Goal: Task Accomplishment & Management: Manage account settings

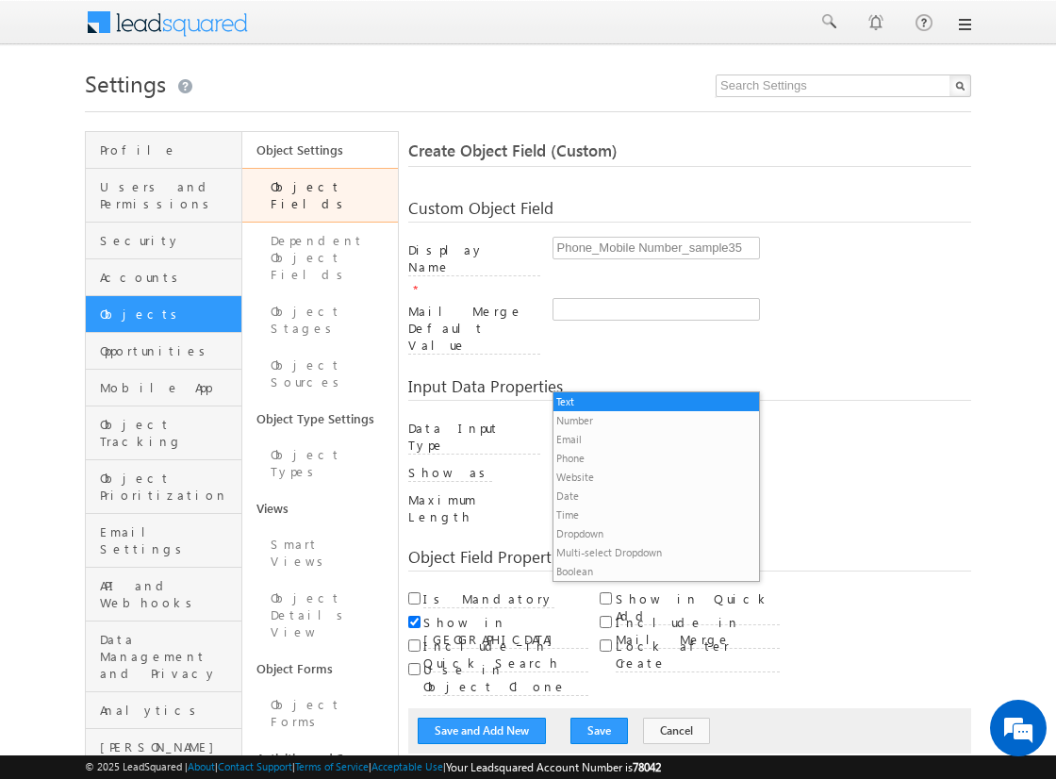
click at [648, 457] on li "Phone" at bounding box center [656, 458] width 206 height 19
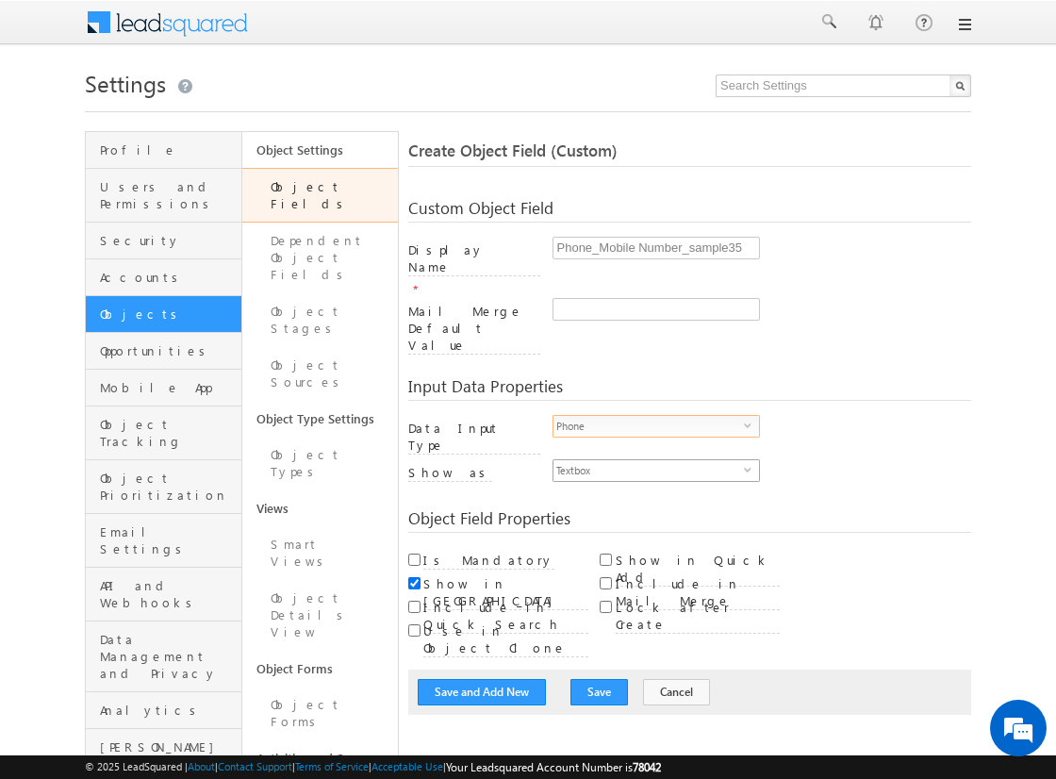
click at [648, 460] on span "Textbox" at bounding box center [648, 470] width 190 height 21
click at [655, 451] on li "Phone Control" at bounding box center [656, 451] width 206 height 19
checkbox input "true"
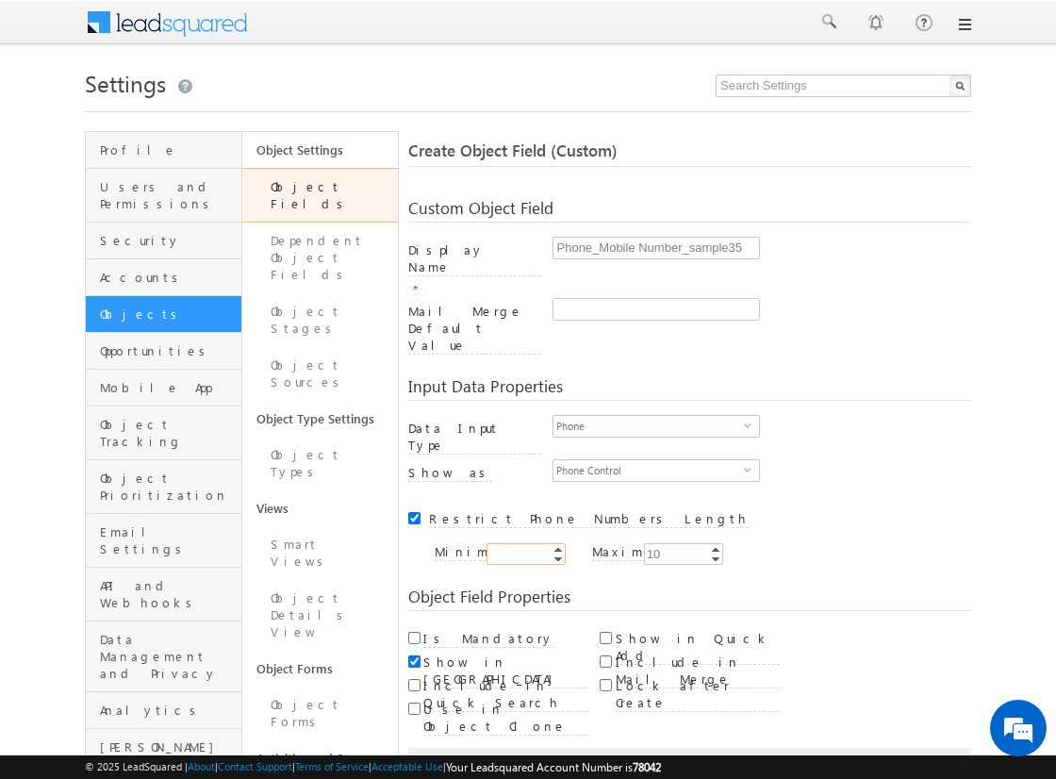
type input "10"
click at [414, 632] on input "Is Mandatory" at bounding box center [414, 638] width 12 height 12
checkbox input "true"
click at [483, 757] on button "Save and Add New" at bounding box center [482, 770] width 128 height 26
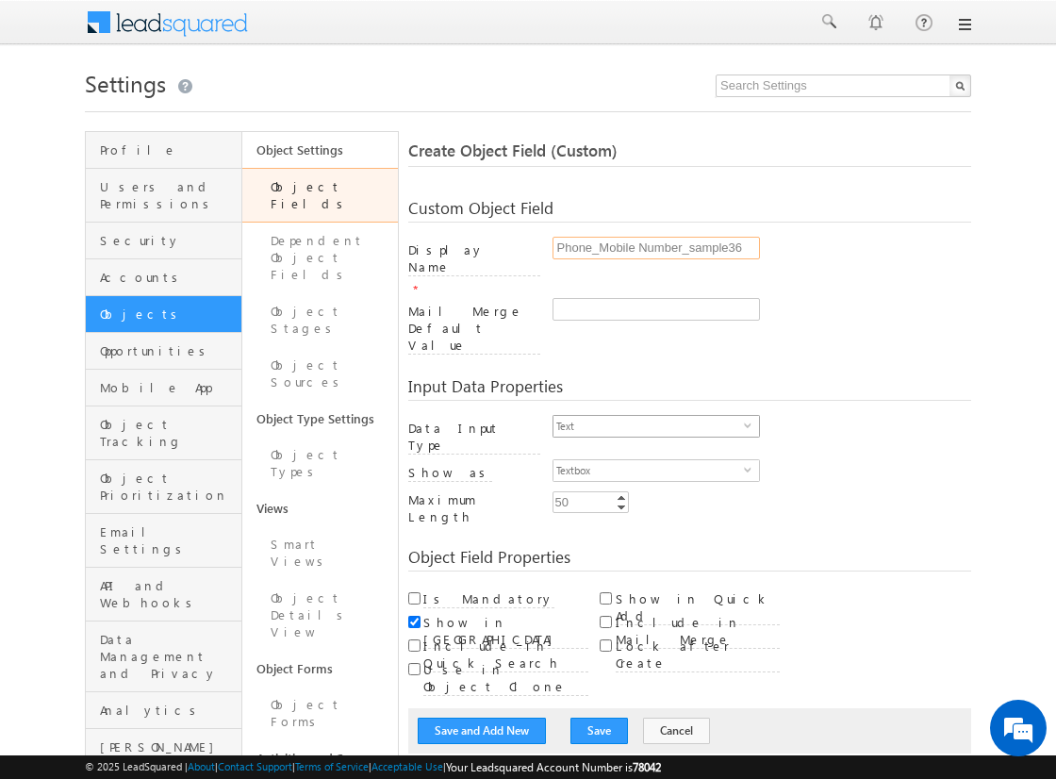
type input "Phone_Mobile Number_sample36"
click at [648, 416] on span "Text" at bounding box center [648, 426] width 190 height 21
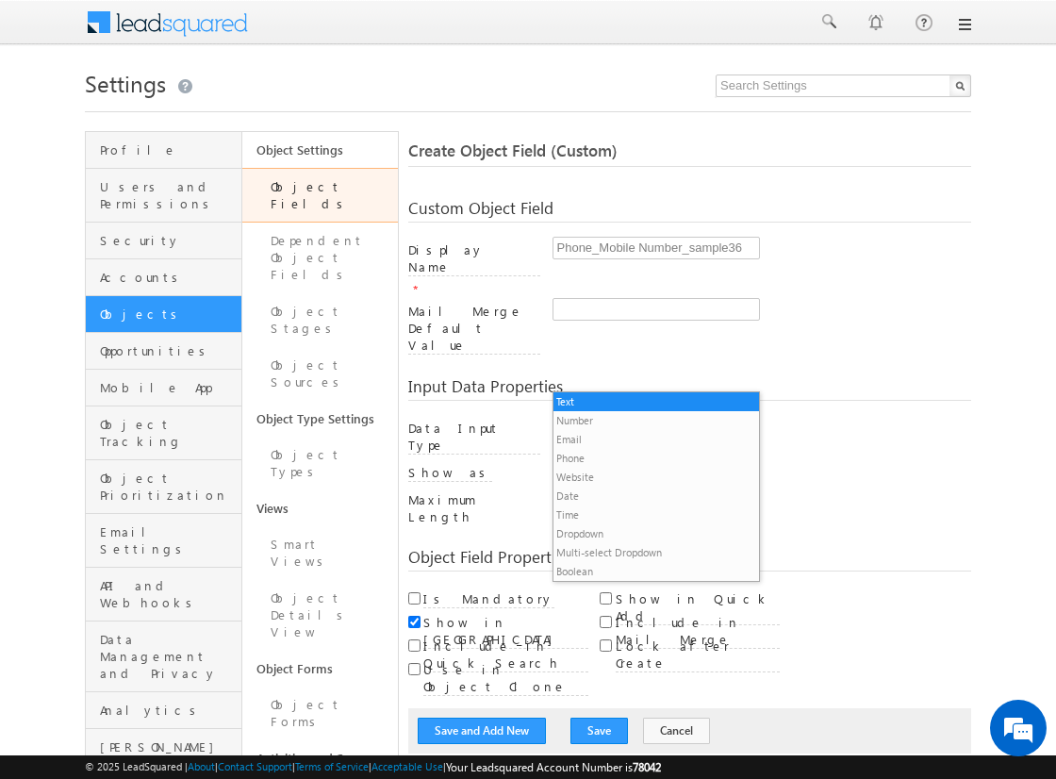
click at [648, 457] on li "Phone" at bounding box center [656, 458] width 206 height 19
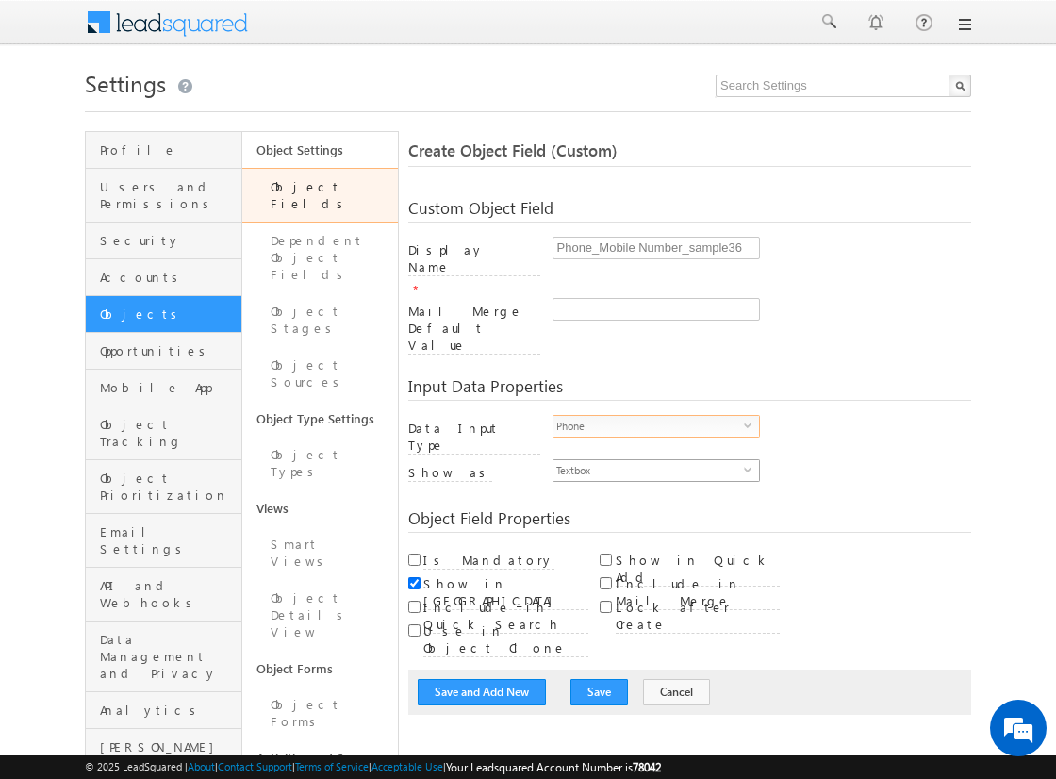
click at [648, 460] on span "Textbox" at bounding box center [648, 470] width 190 height 21
click at [655, 451] on li "Phone Control" at bounding box center [656, 451] width 206 height 19
checkbox input "true"
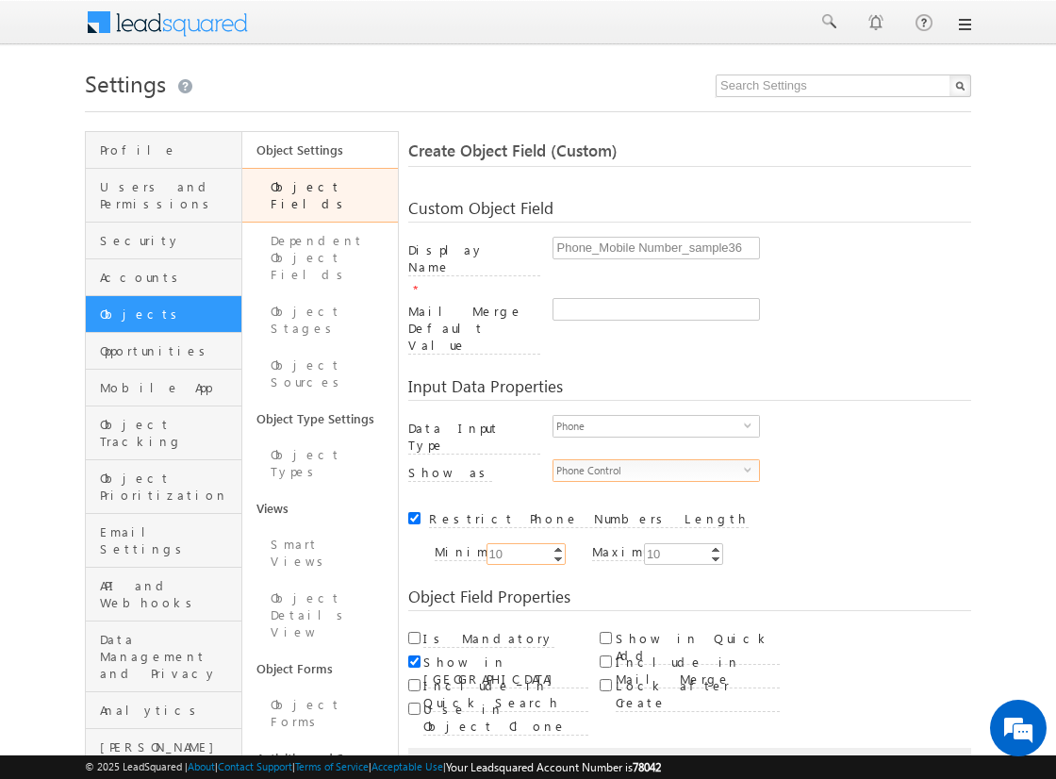
type input "10"
click at [414, 632] on input "Is Mandatory" at bounding box center [414, 638] width 12 height 12
checkbox input "true"
click at [483, 757] on button "Save and Add New" at bounding box center [482, 770] width 128 height 26
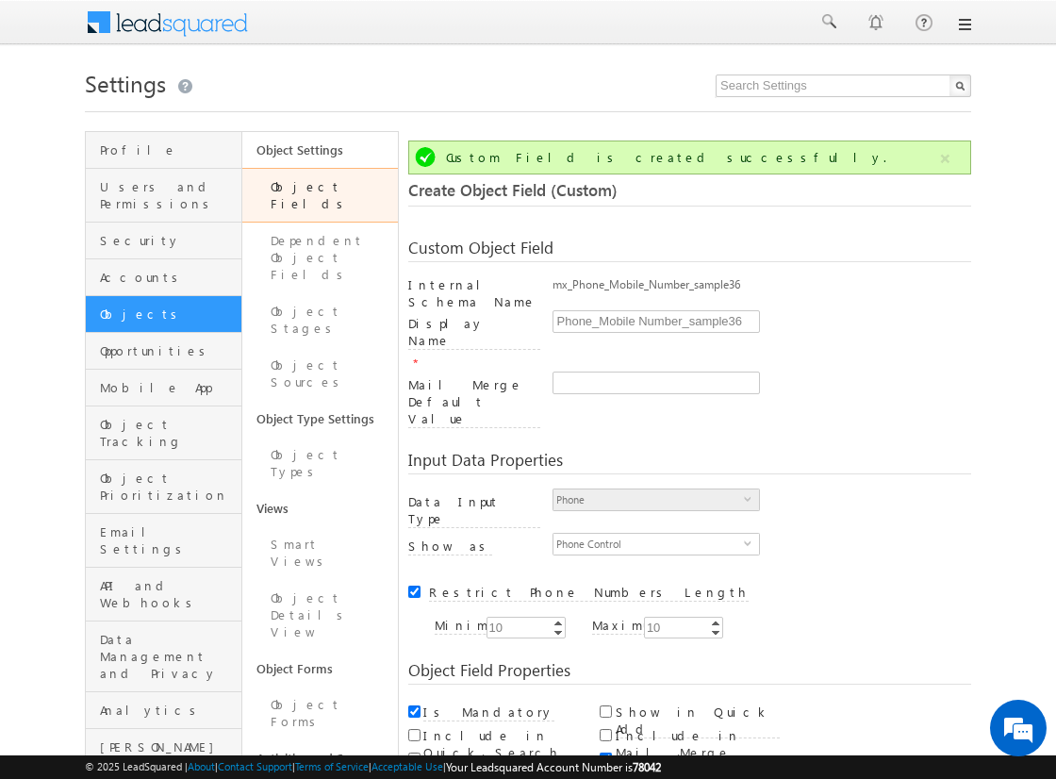
scroll to position [140, 0]
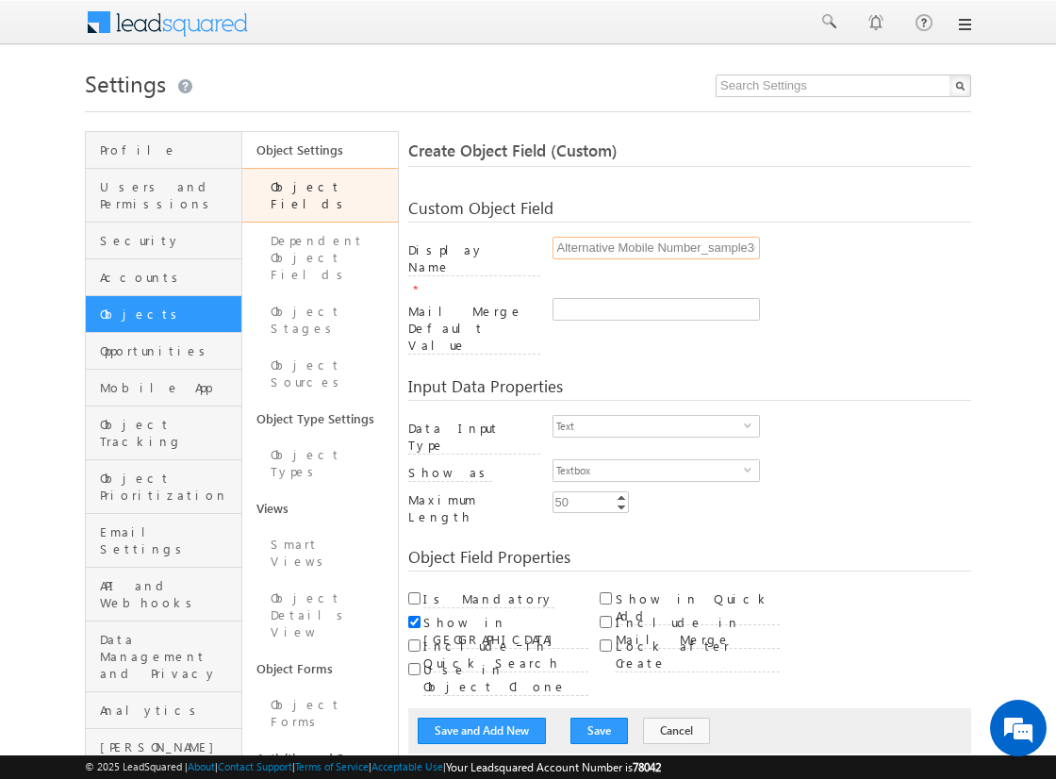
scroll to position [0, 6]
type input "Alternative Mobile Number_sample36"
click at [648, 416] on span "Text" at bounding box center [648, 426] width 190 height 21
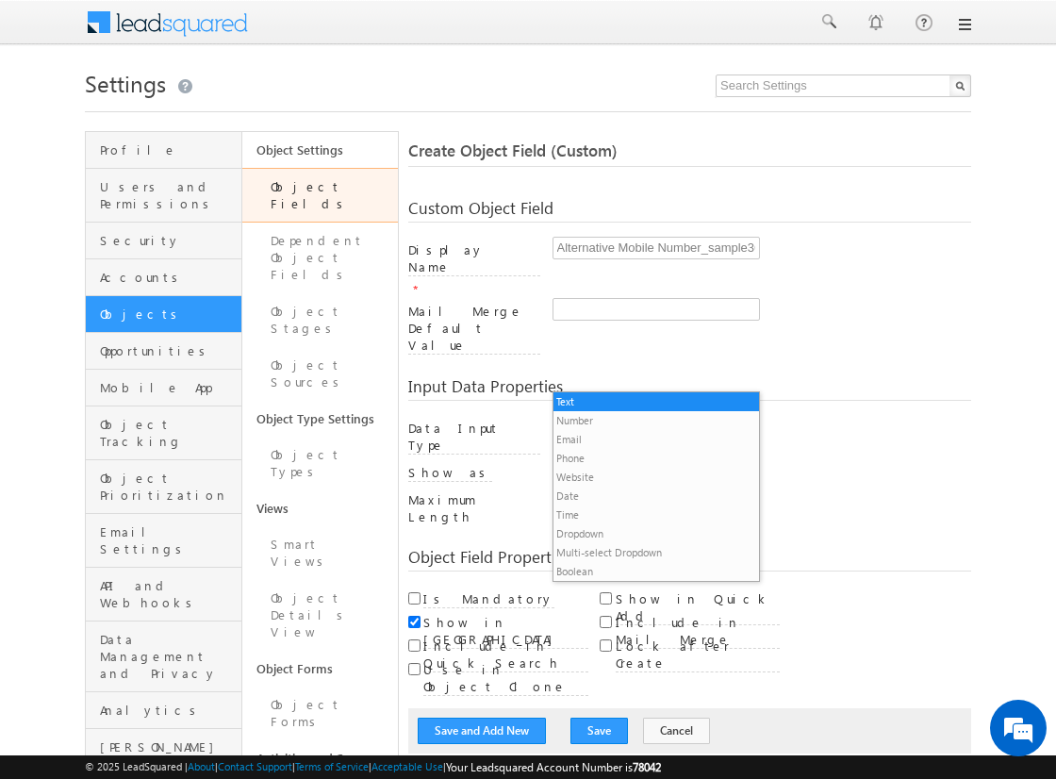
click at [648, 457] on li "Phone" at bounding box center [656, 458] width 206 height 19
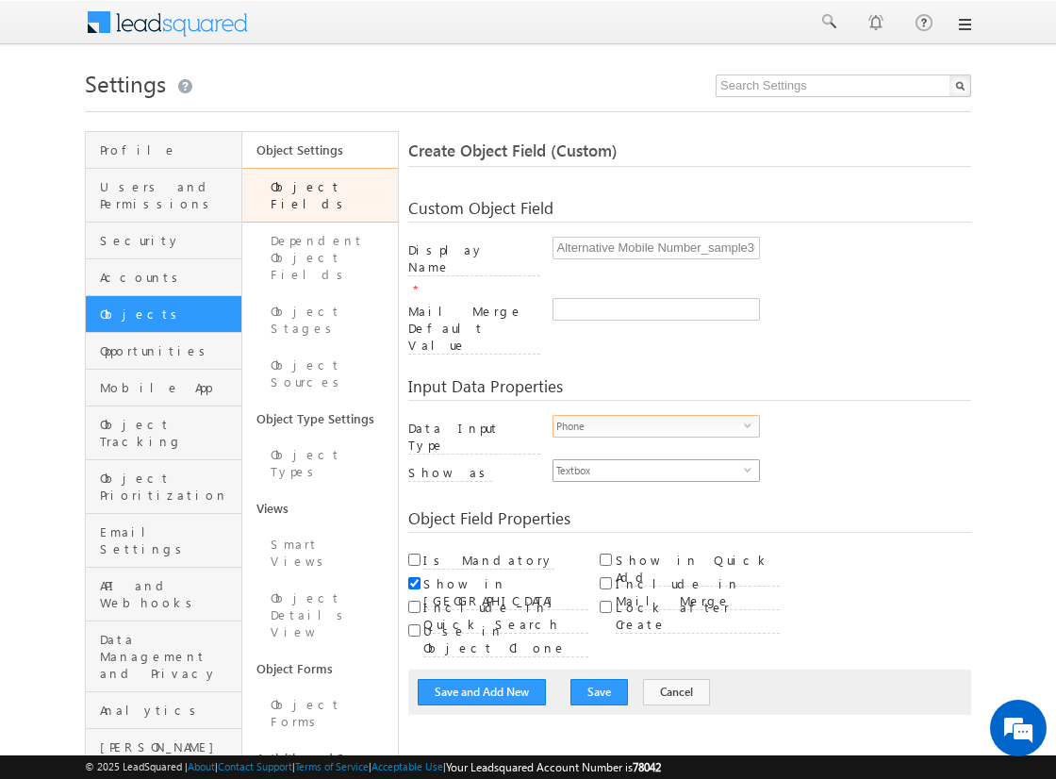
click at [648, 460] on span "Textbox" at bounding box center [648, 470] width 190 height 21
click at [655, 451] on li "Phone Control" at bounding box center [656, 451] width 206 height 19
checkbox input "true"
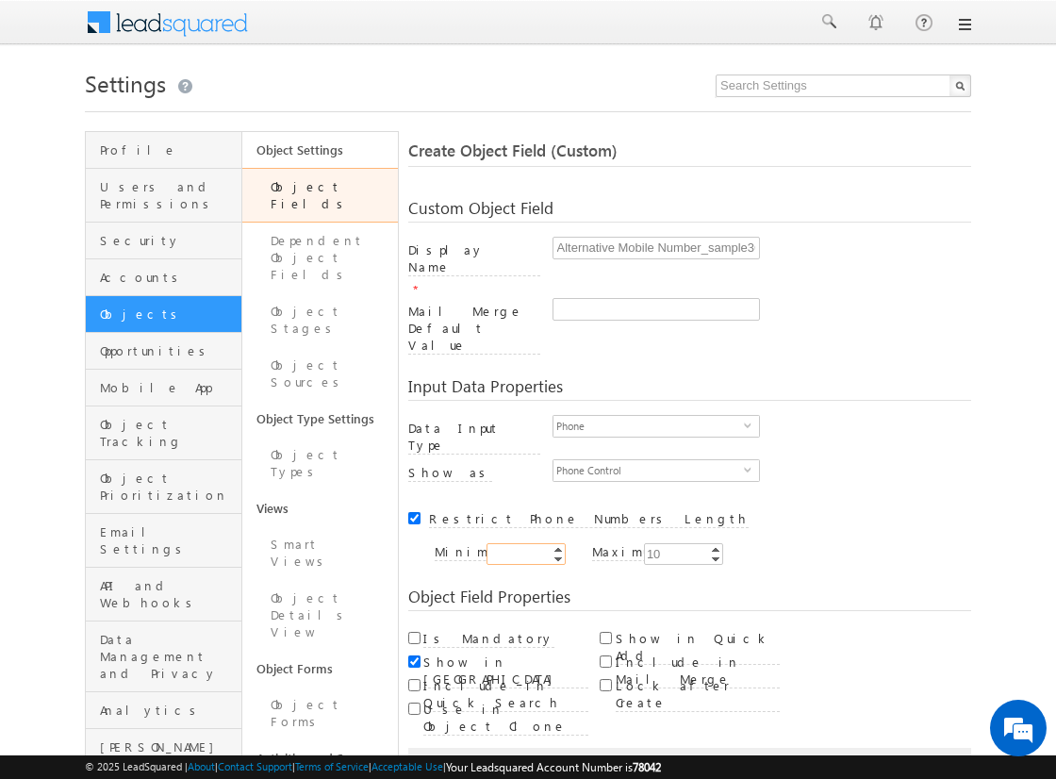
type input "10"
click at [483, 757] on button "Save and Add New" at bounding box center [482, 770] width 128 height 26
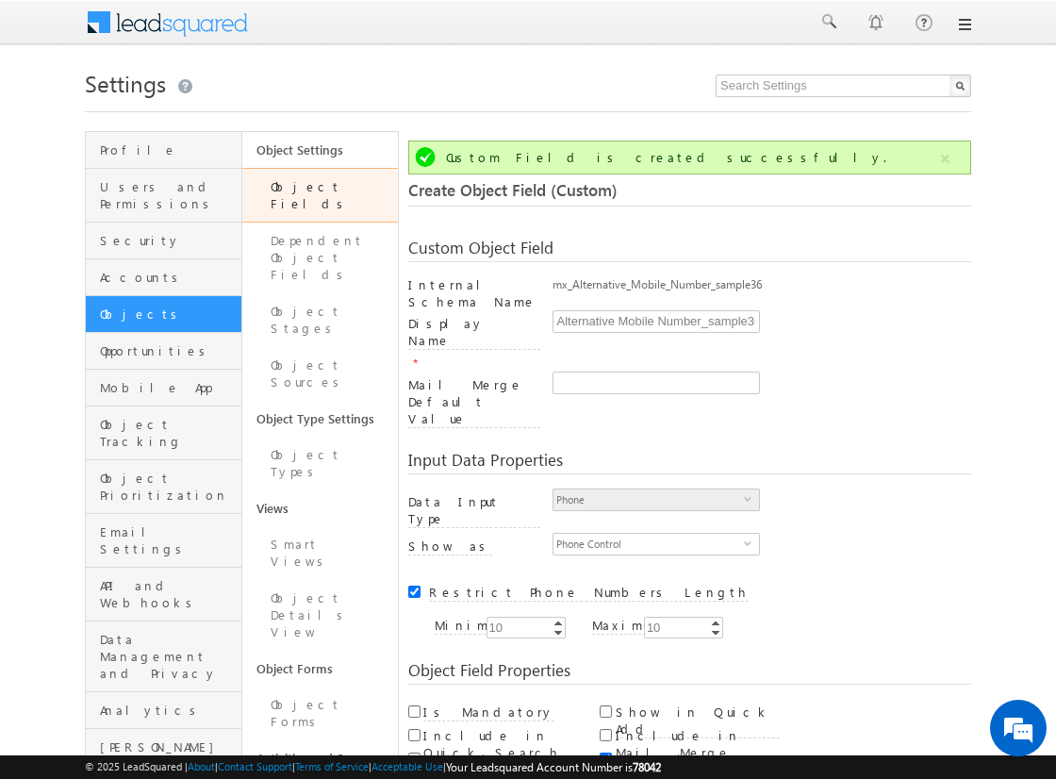
scroll to position [140, 0]
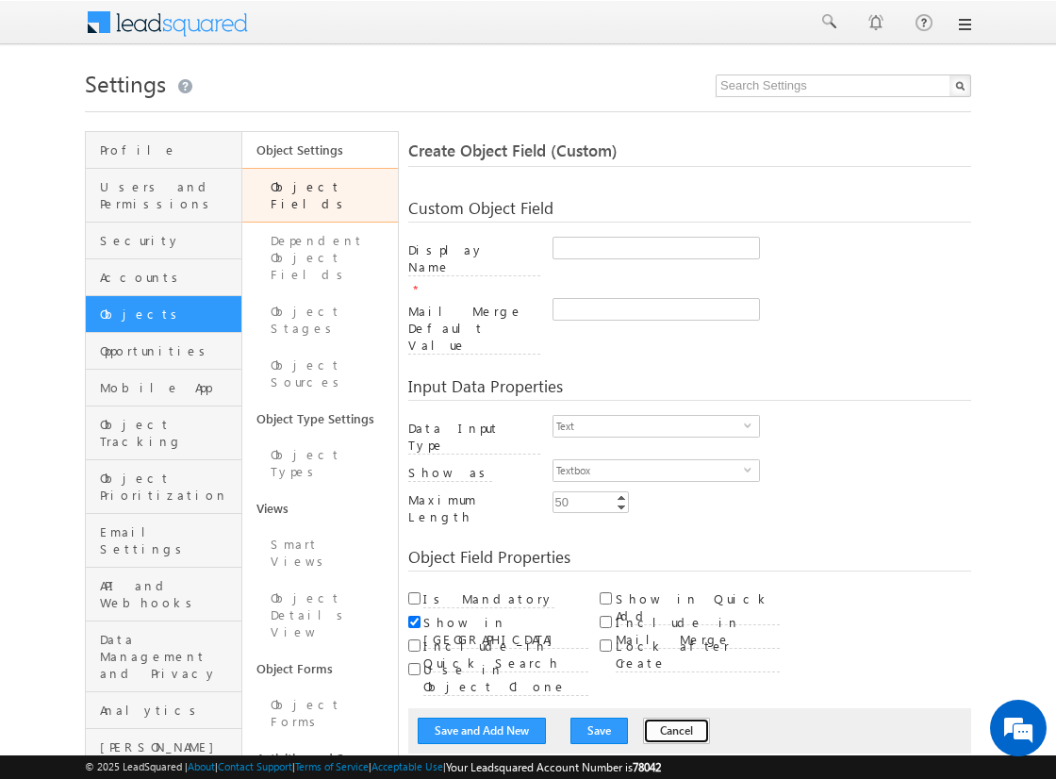
click at [655, 718] on button "Cancel" at bounding box center [676, 731] width 67 height 26
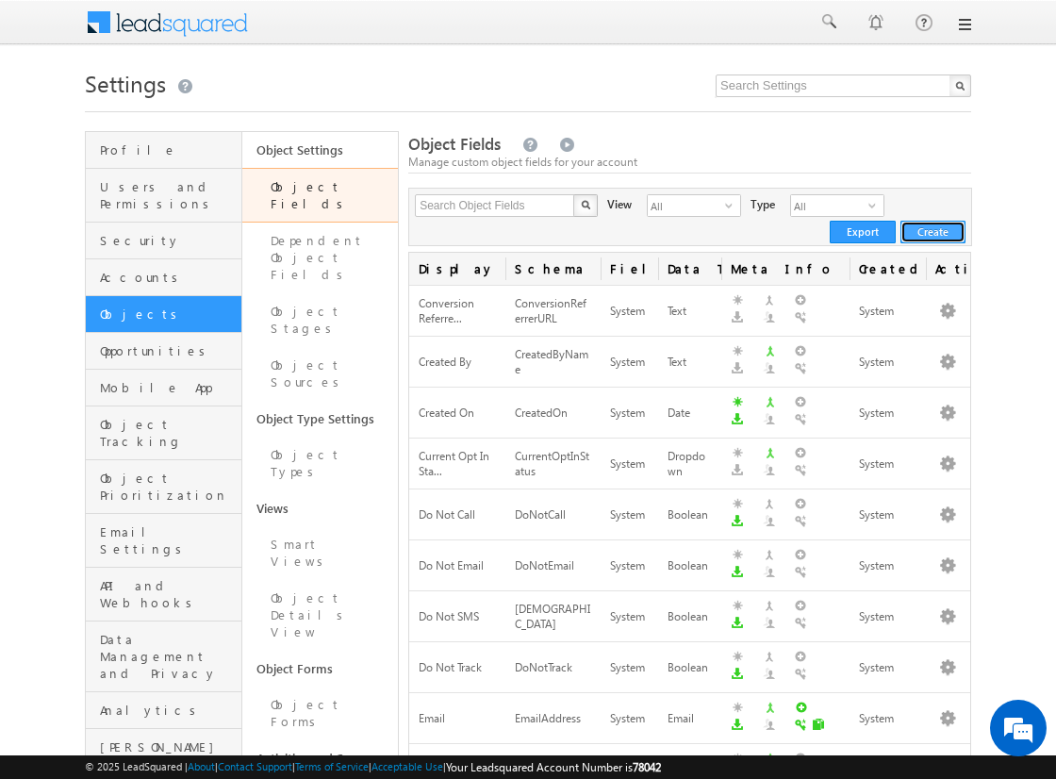
click at [933, 231] on button "Create" at bounding box center [932, 232] width 65 height 23
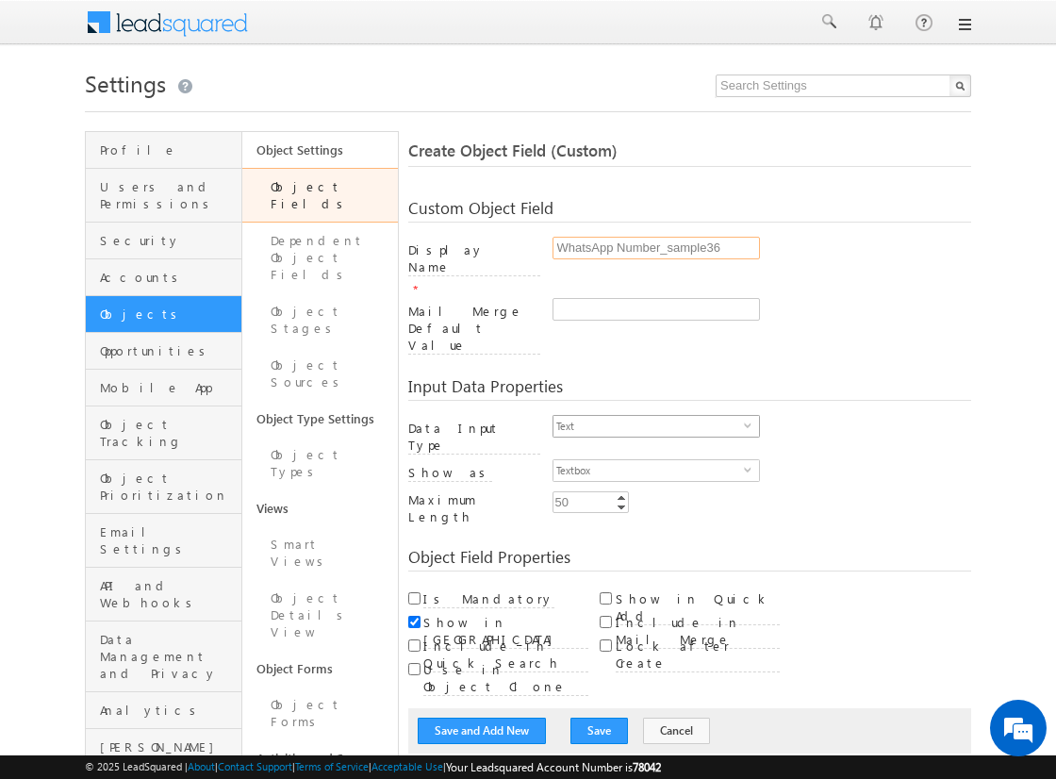
type input "WhatsApp Number_sample36"
click at [648, 416] on span "Text" at bounding box center [648, 426] width 190 height 21
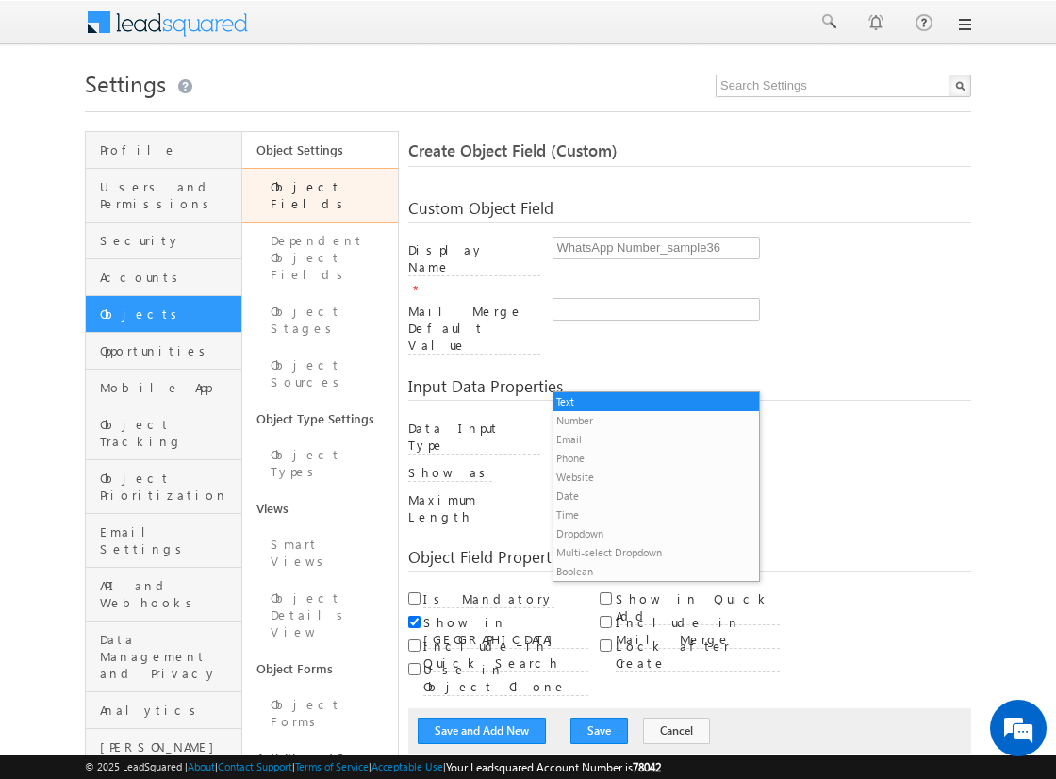
click at [648, 457] on li "Phone" at bounding box center [656, 458] width 206 height 19
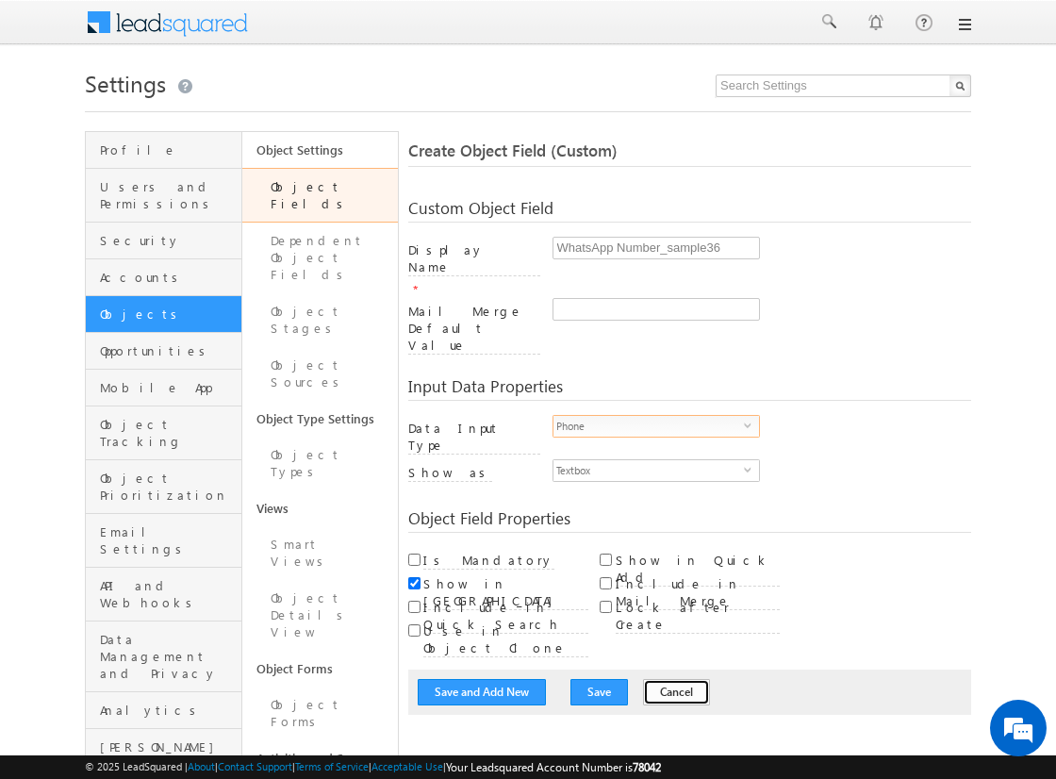
click at [655, 679] on button "Cancel" at bounding box center [676, 692] width 67 height 26
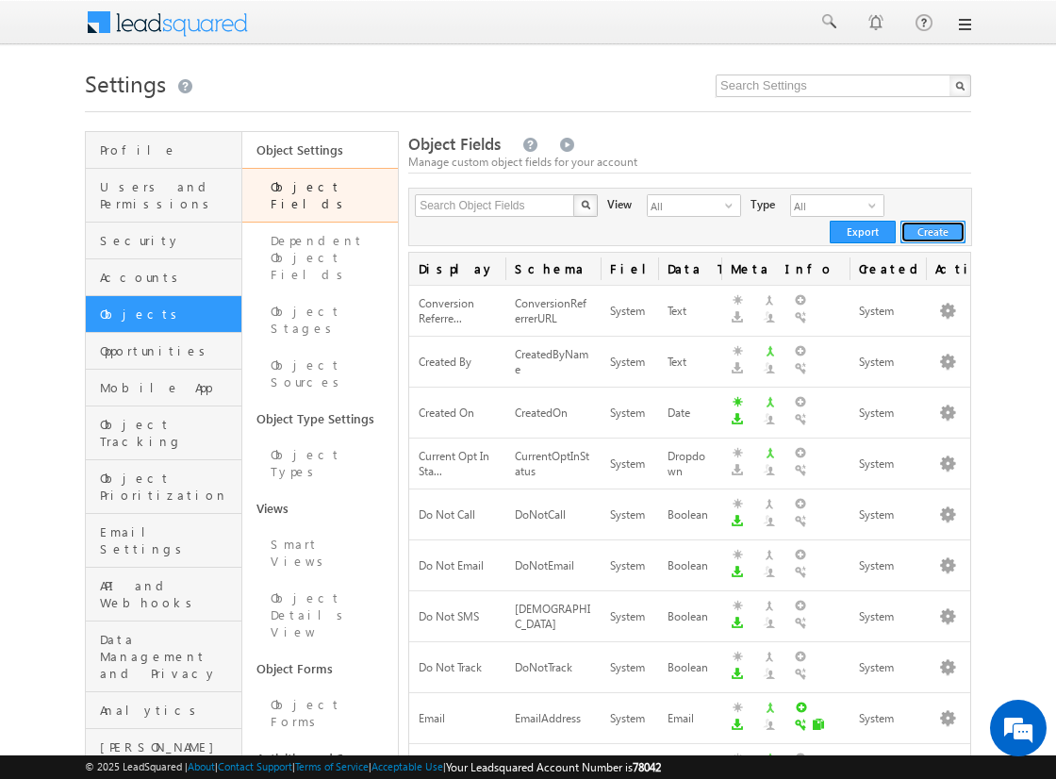
click at [933, 231] on button "Create" at bounding box center [932, 232] width 65 height 23
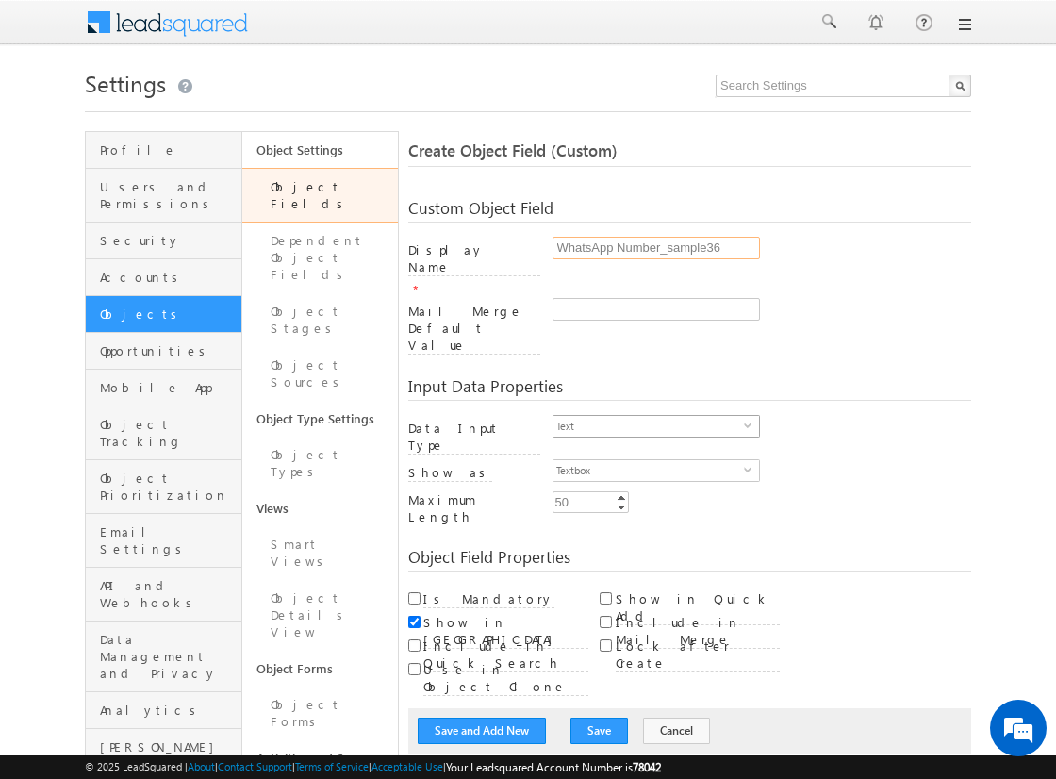
type input "WhatsApp Number_sample36"
click at [648, 416] on span "Text" at bounding box center [648, 426] width 190 height 21
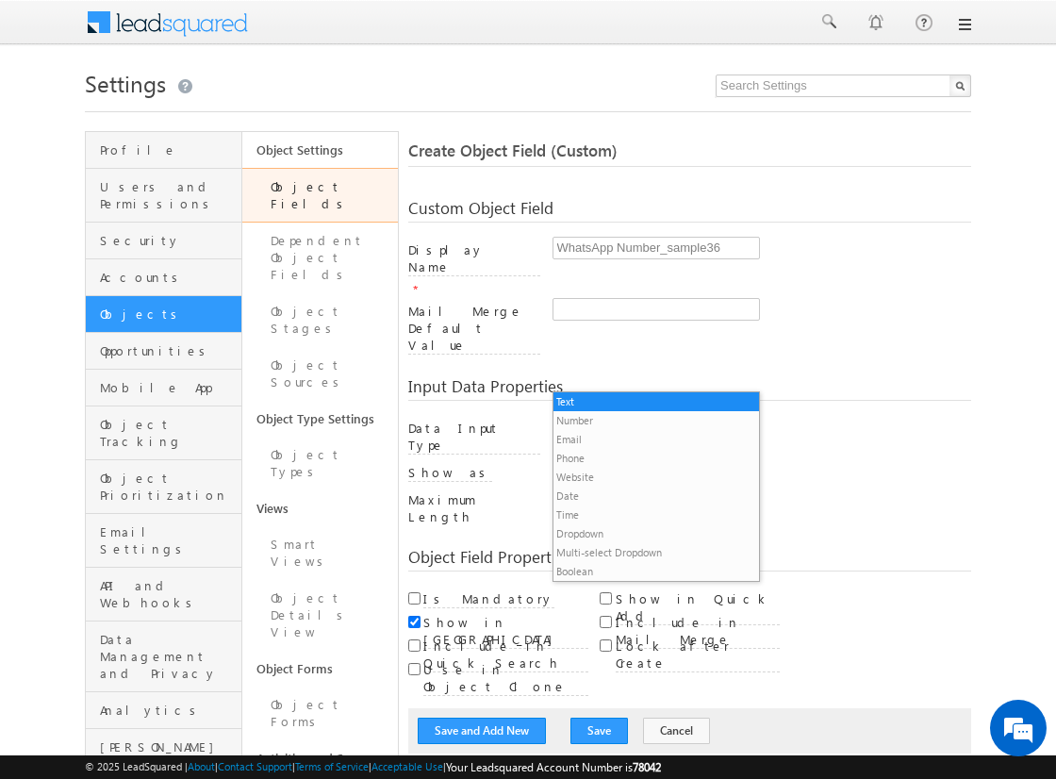
click at [648, 457] on li "Phone" at bounding box center [656, 458] width 206 height 19
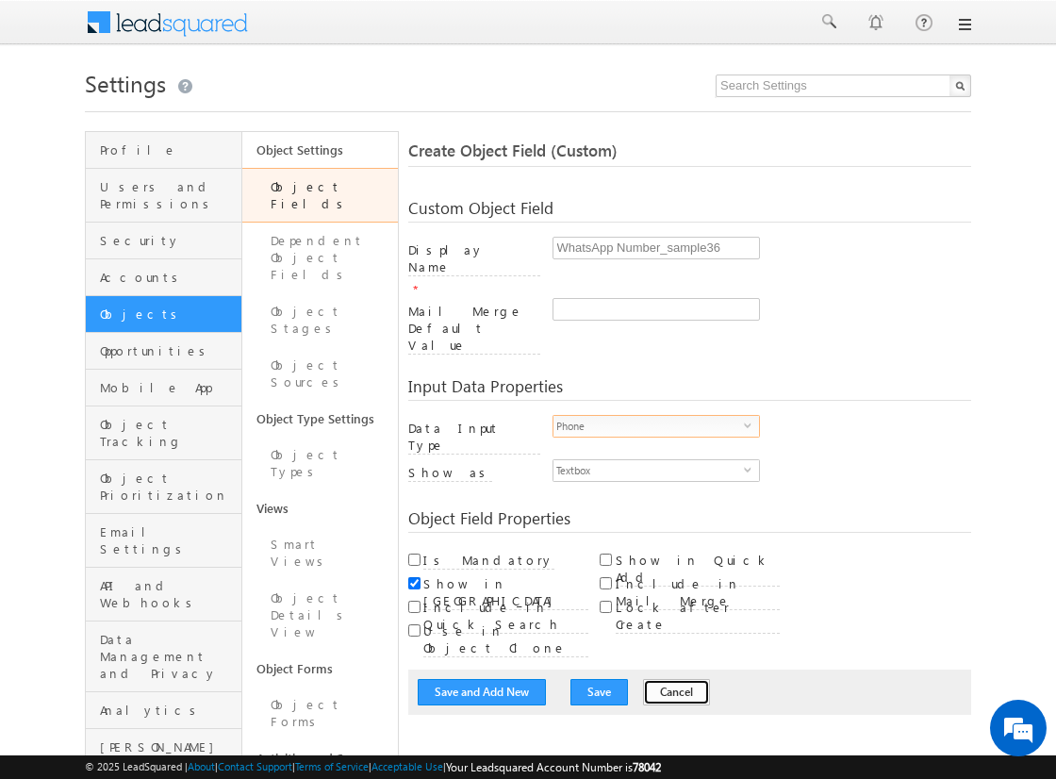
click at [655, 679] on button "Cancel" at bounding box center [676, 692] width 67 height 26
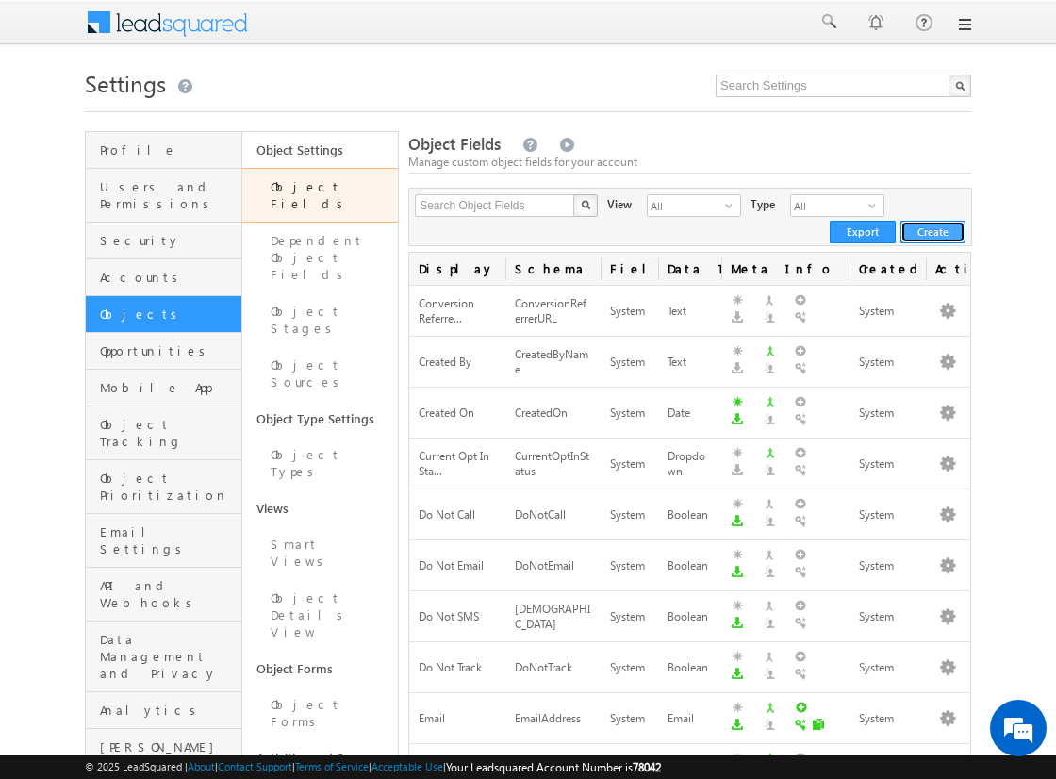
click at [933, 231] on button "Create" at bounding box center [932, 232] width 65 height 23
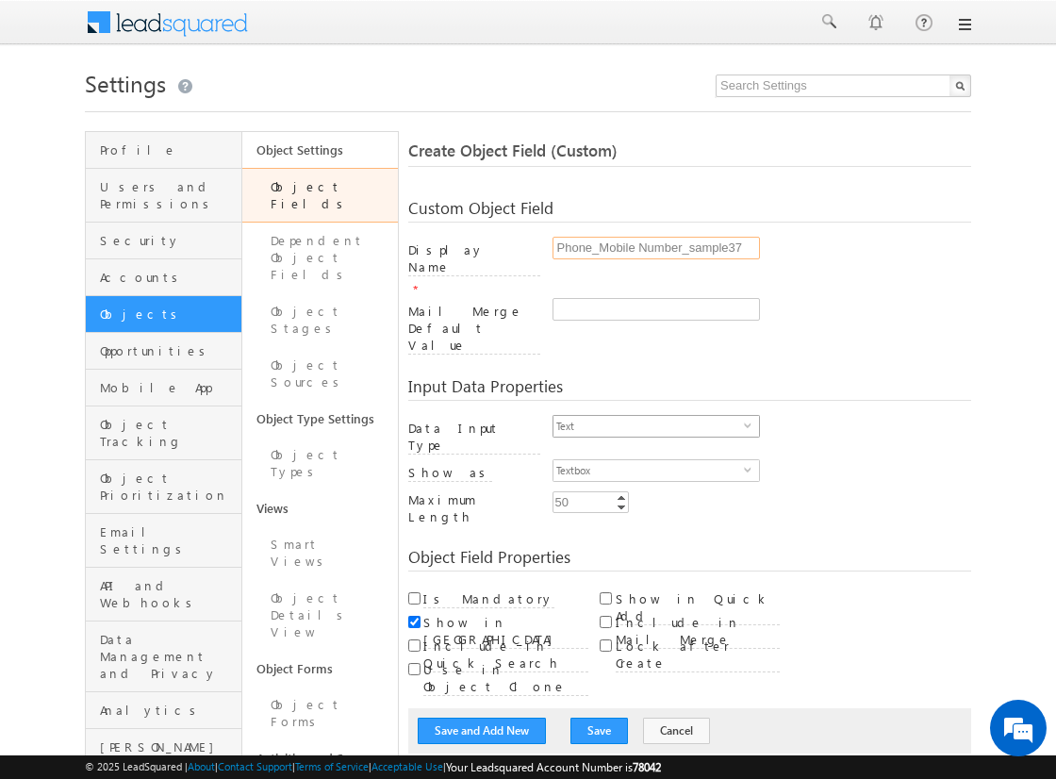
type input "Phone_Mobile Number_sample37"
click at [648, 416] on span "Text" at bounding box center [648, 426] width 190 height 21
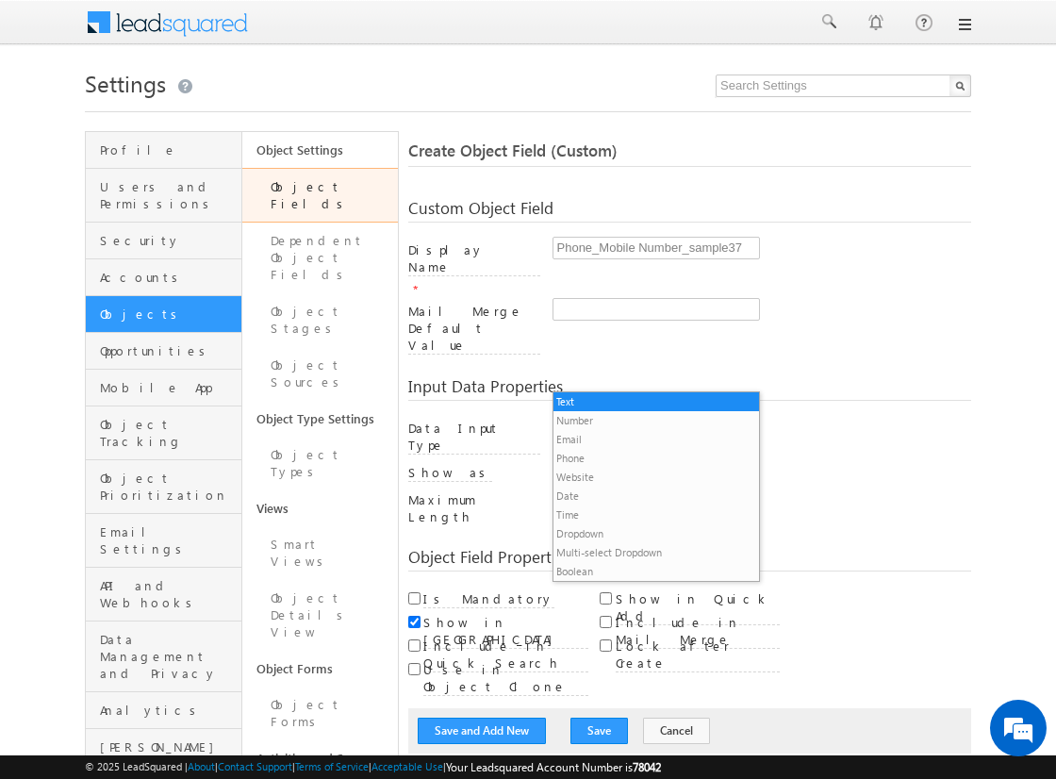
click at [648, 457] on li "Phone" at bounding box center [656, 458] width 206 height 19
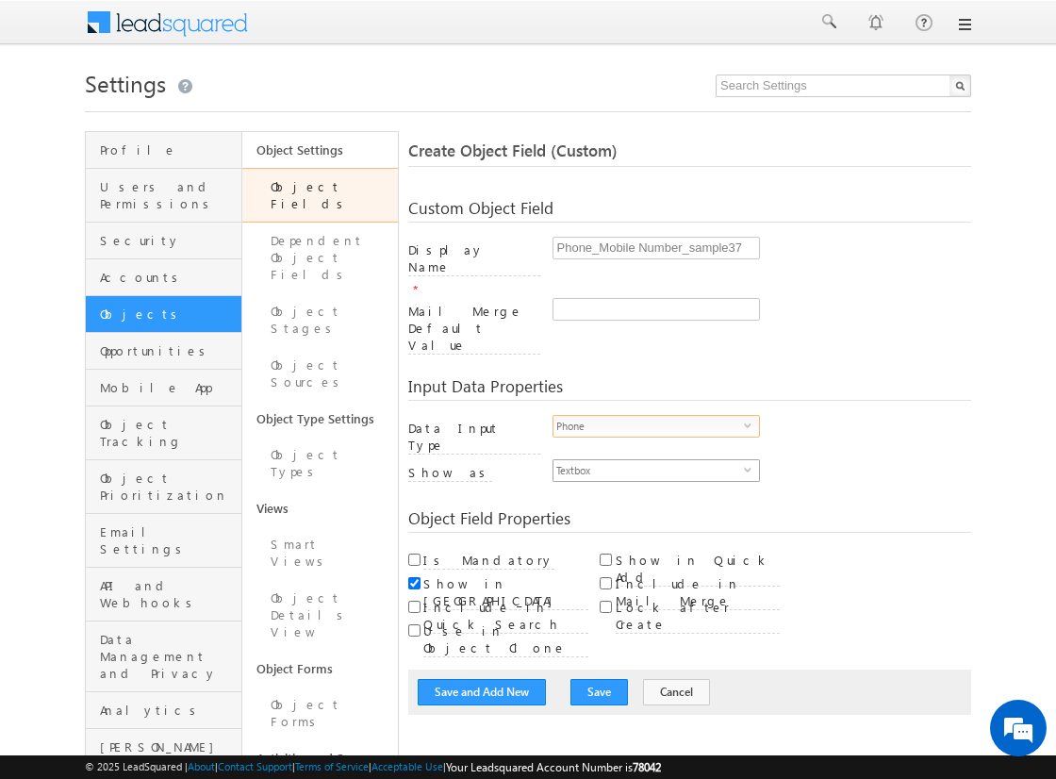
click at [648, 460] on span "Textbox" at bounding box center [648, 470] width 190 height 21
click at [655, 451] on li "Phone Control" at bounding box center [656, 451] width 206 height 19
checkbox input "true"
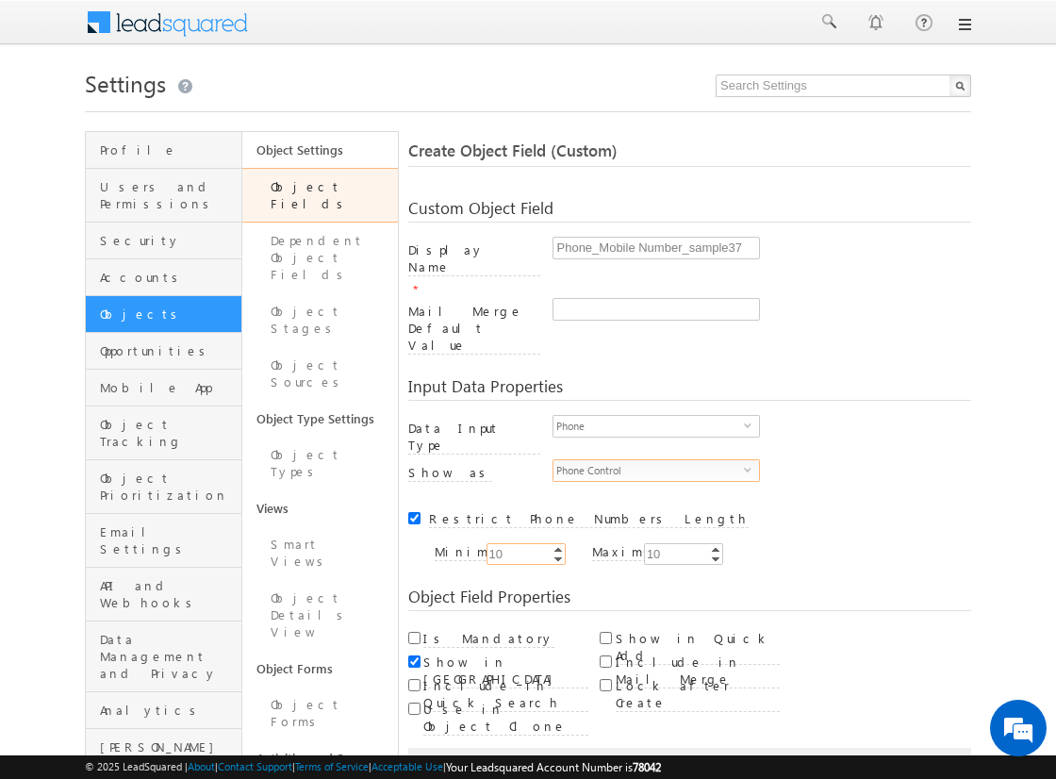
type input "10"
click at [414, 632] on input "Is Mandatory" at bounding box center [414, 638] width 12 height 12
checkbox input "true"
click at [483, 757] on button "Save and Add New" at bounding box center [482, 770] width 128 height 26
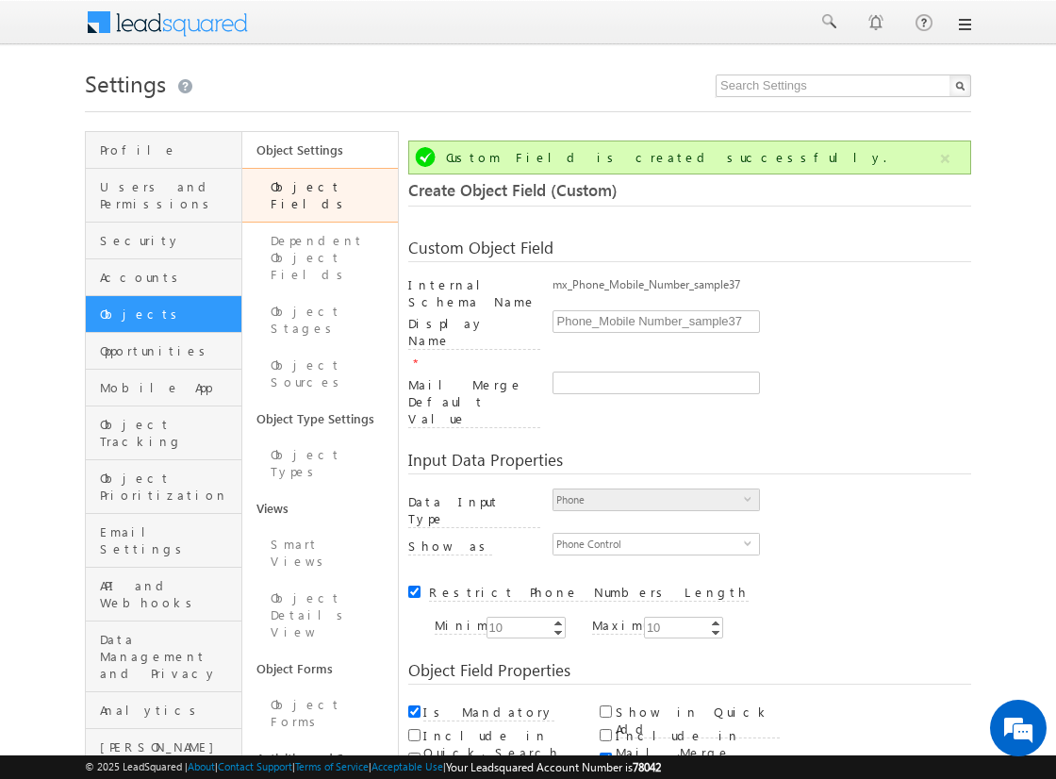
scroll to position [140, 0]
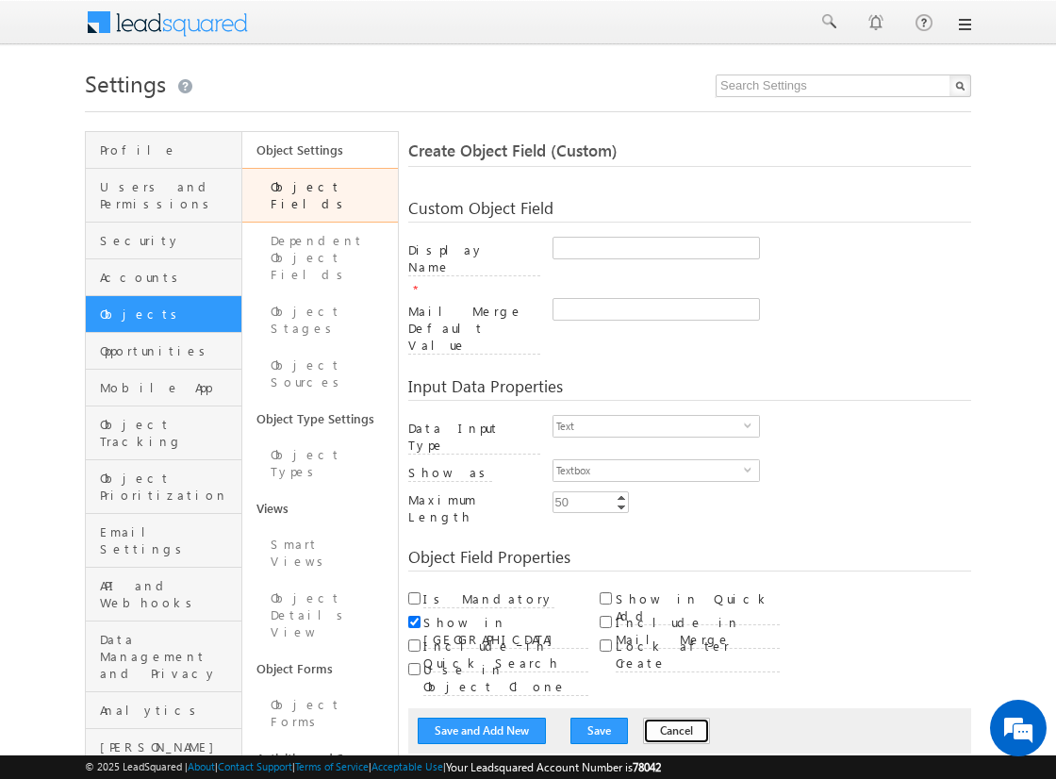
click at [655, 718] on button "Cancel" at bounding box center [676, 731] width 67 height 26
